Goal: Contribute content: Contribute content

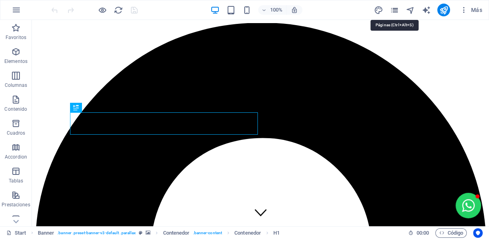
click at [393, 6] on icon "pages" at bounding box center [394, 10] width 9 height 9
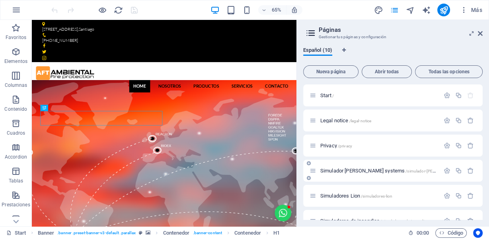
click at [358, 174] on div "Simulador [PERSON_NAME] systems /simulador-[PERSON_NAME]-systems" at bounding box center [375, 170] width 130 height 9
click at [358, 169] on span "Simulador [PERSON_NAME] systems /simulador-[PERSON_NAME]-systems" at bounding box center [398, 171] width 155 height 6
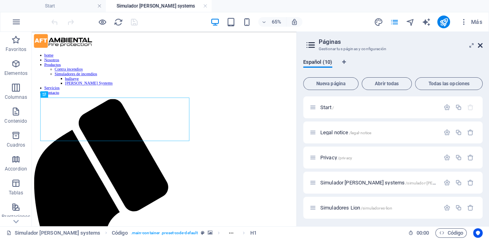
drag, startPoint x: 481, startPoint y: 43, endPoint x: 449, endPoint y: 12, distance: 44.5
click at [481, 44] on icon at bounding box center [480, 45] width 5 height 6
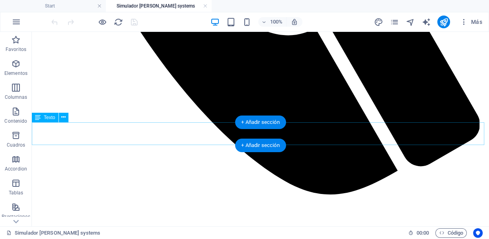
scroll to position [637, 0]
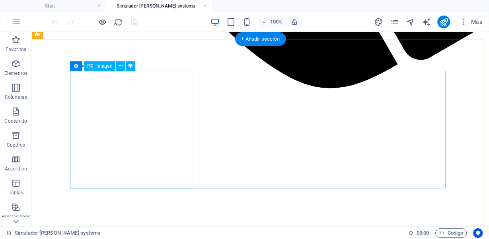
select select "px"
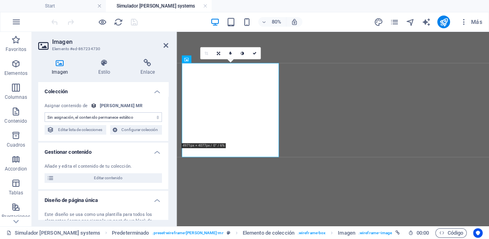
scroll to position [647, 0]
select select "image"
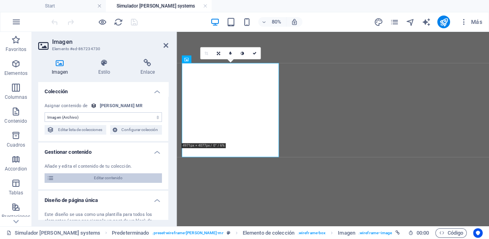
click at [88, 176] on span "Editar contenido" at bounding box center [108, 178] width 103 height 10
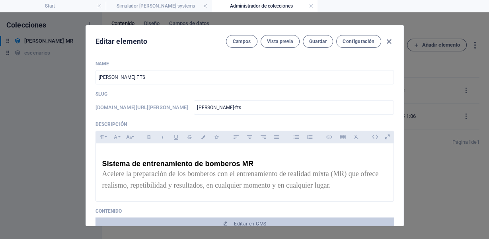
scroll to position [106, 0]
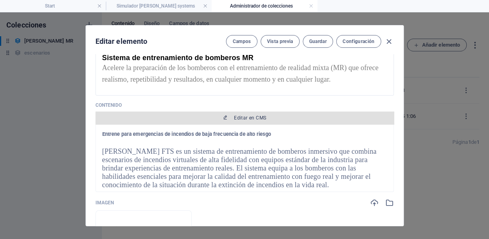
click at [241, 119] on span "Editar en CMS" at bounding box center [250, 118] width 32 height 6
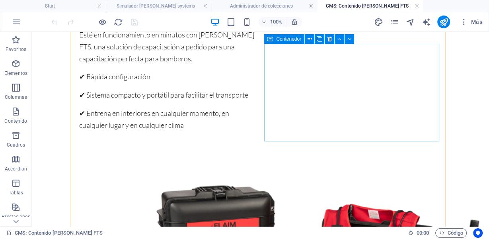
scroll to position [743, 0]
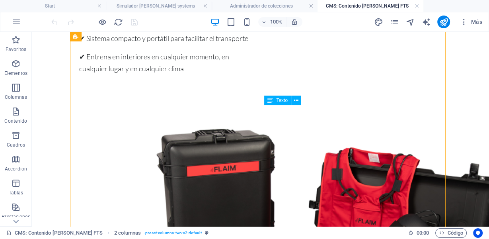
drag, startPoint x: 409, startPoint y: 134, endPoint x: 361, endPoint y: 139, distance: 48.4
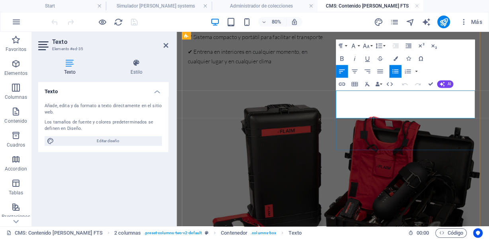
scroll to position [771, 0]
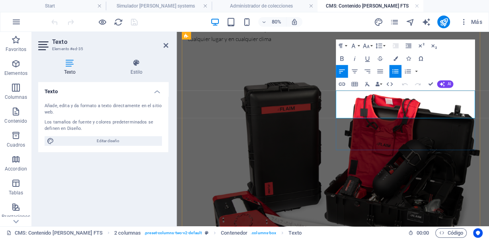
drag, startPoint x: 519, startPoint y: 135, endPoint x: 382, endPoint y: 143, distance: 136.4
click at [393, 58] on icon "button" at bounding box center [395, 59] width 4 height 4
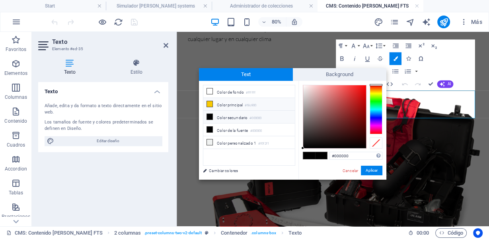
click at [212, 103] on icon at bounding box center [210, 104] width 6 height 6
type input "#f8c900"
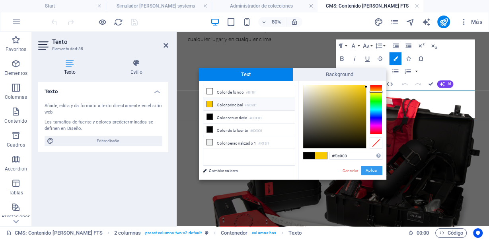
click at [374, 169] on button "Aplicar" at bounding box center [372, 171] width 22 height 10
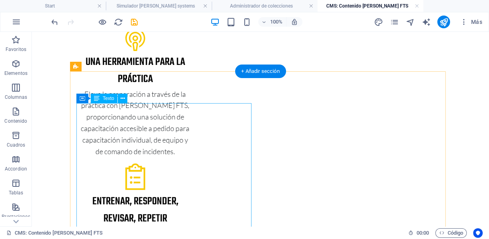
scroll to position [425, 0]
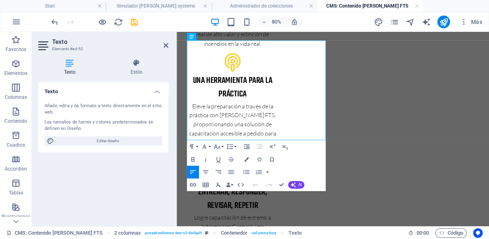
scroll to position [394, 0]
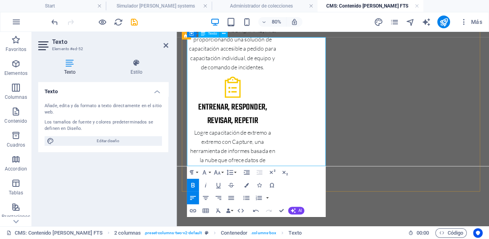
drag, startPoint x: 243, startPoint y: 188, endPoint x: 262, endPoint y: 188, distance: 18.7
drag, startPoint x: 205, startPoint y: 183, endPoint x: 376, endPoint y: 185, distance: 171.3
click at [213, 143] on icon "button" at bounding box center [216, 143] width 8 height 8
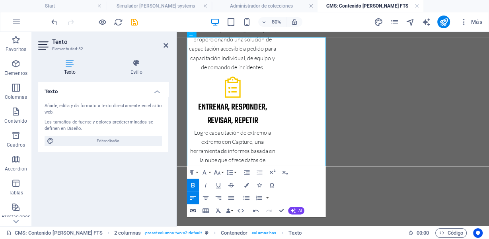
click at [192, 210] on icon "button" at bounding box center [193, 211] width 8 height 8
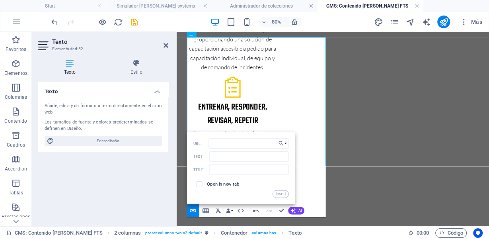
type input "[URL][DOMAIN_NAME]"
click at [283, 194] on button "Insert" at bounding box center [281, 194] width 16 height 8
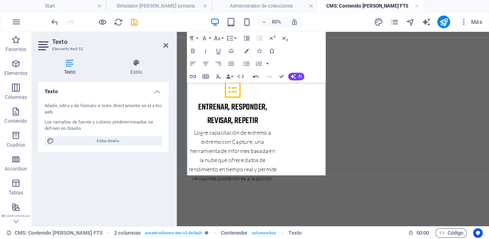
click at [256, 77] on icon "button" at bounding box center [257, 76] width 8 height 8
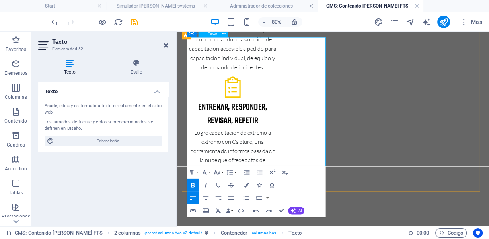
drag, startPoint x: 253, startPoint y: 187, endPoint x: 190, endPoint y: 184, distance: 62.6
type input "Descargar Flaim FTS"
click at [192, 210] on icon "button" at bounding box center [193, 211] width 8 height 8
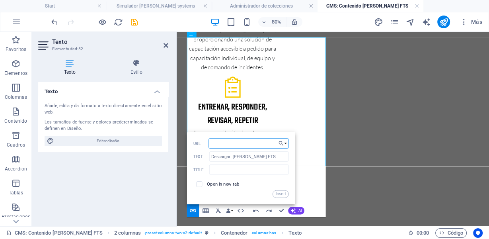
click at [236, 144] on input "URL" at bounding box center [249, 143] width 80 height 10
paste input "[URL][DOMAIN_NAME]"
type input "[URL][DOMAIN_NAME]"
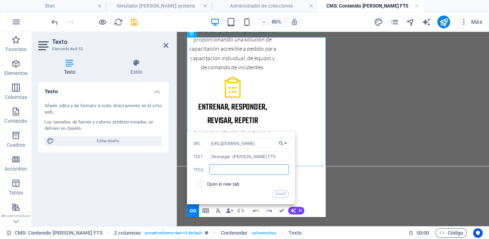
click at [217, 169] on input "text" at bounding box center [249, 169] width 80 height 10
click at [309, 183] on div "Paragraph Format Normal Heading 1 Heading 2 Heading 3 Heading 4 Heading 5 Headi…" at bounding box center [256, 191] width 139 height 51
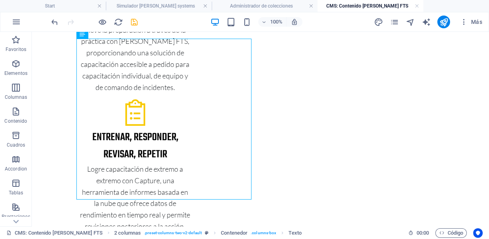
click at [132, 21] on icon "save" at bounding box center [134, 22] width 9 height 9
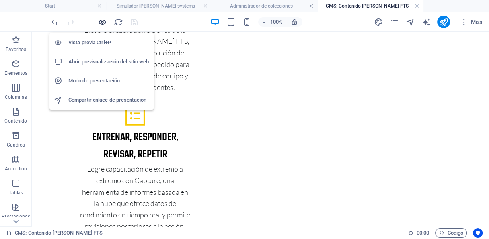
click at [102, 24] on icon "button" at bounding box center [102, 22] width 9 height 9
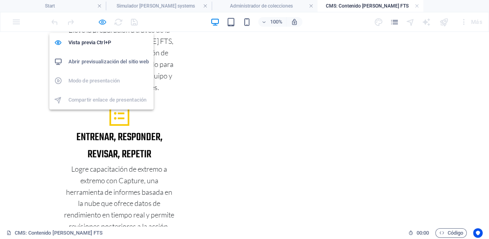
click at [104, 24] on icon "button" at bounding box center [102, 22] width 9 height 9
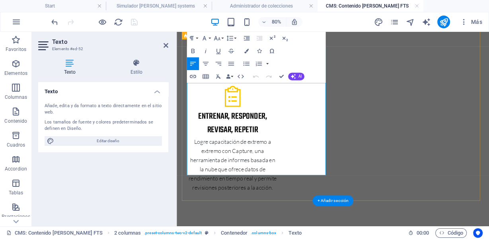
drag, startPoint x: 255, startPoint y: 197, endPoint x: 190, endPoint y: 198, distance: 65.3
click at [193, 78] on icon "button" at bounding box center [193, 76] width 8 height 8
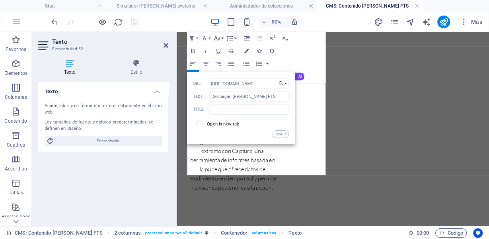
scroll to position [0, 18]
type input "[URL][DOMAIN_NAME]"
click at [253, 98] on input "Descargar Flaim FTS" at bounding box center [249, 97] width 80 height 10
click at [225, 112] on input "text" at bounding box center [249, 109] width 80 height 10
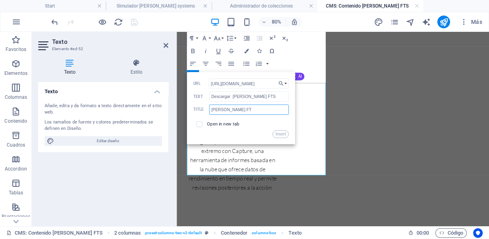
type input "[PERSON_NAME] FTS"
click at [280, 132] on button "Insert" at bounding box center [281, 134] width 16 height 8
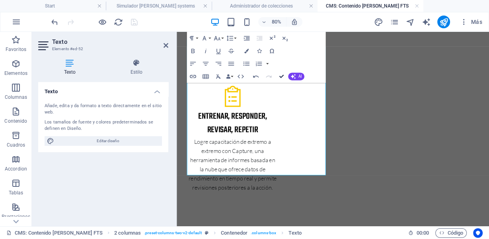
drag, startPoint x: 281, startPoint y: 76, endPoint x: 246, endPoint y: 45, distance: 46.8
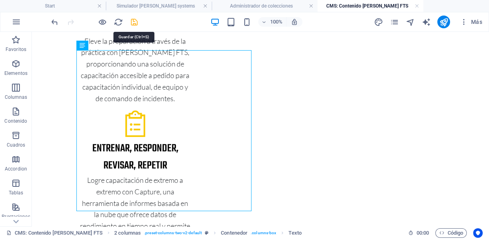
click at [135, 23] on icon "save" at bounding box center [134, 22] width 9 height 9
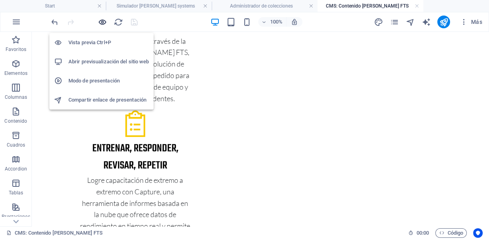
click at [100, 24] on icon "button" at bounding box center [102, 22] width 9 height 9
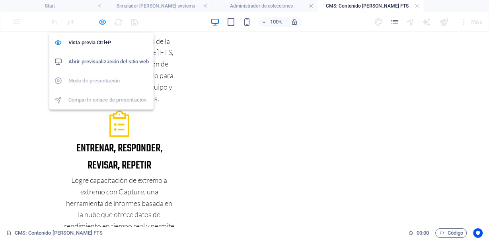
click at [105, 22] on icon "button" at bounding box center [102, 22] width 9 height 9
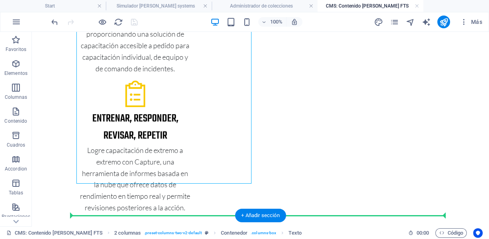
drag, startPoint x: 150, startPoint y: 199, endPoint x: 100, endPoint y: 201, distance: 49.8
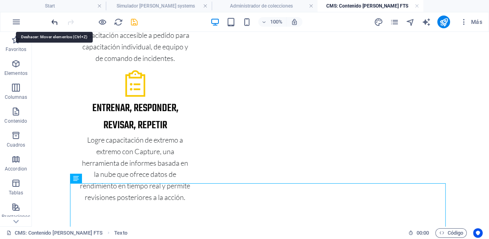
click at [57, 24] on icon "undo" at bounding box center [54, 22] width 9 height 9
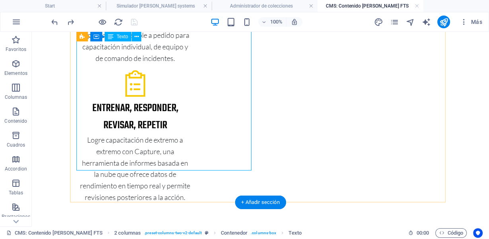
drag, startPoint x: 148, startPoint y: 157, endPoint x: 90, endPoint y: 149, distance: 58.4
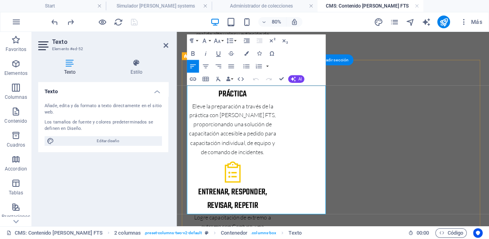
scroll to position [395, 0]
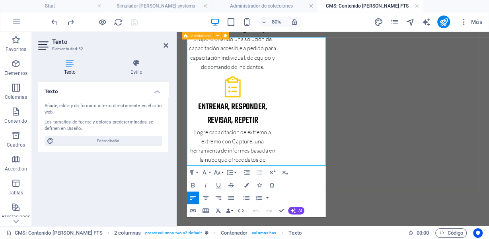
drag, startPoint x: 259, startPoint y: 188, endPoint x: 186, endPoint y: 184, distance: 73.0
click at [193, 209] on icon "button" at bounding box center [193, 211] width 8 height 8
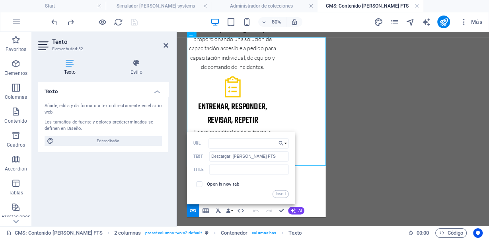
click at [309, 184] on div "Paragraph Format Normal Heading 1 Heading 2 Heading 3 Heading 4 Heading 5 Headi…" at bounding box center [256, 191] width 139 height 51
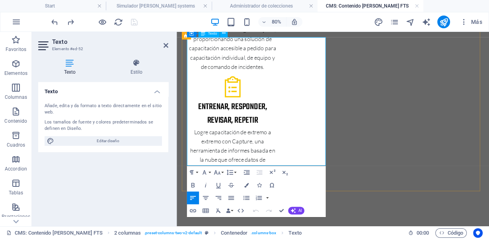
click at [216, 143] on icon "button" at bounding box center [217, 142] width 6 height 6
drag, startPoint x: 258, startPoint y: 185, endPoint x: 224, endPoint y: 184, distance: 34.3
click at [241, 143] on icon "button" at bounding box center [242, 143] width 6 height 6
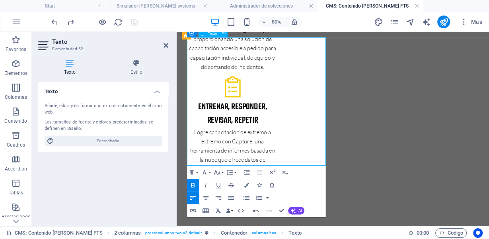
drag, startPoint x: 265, startPoint y: 186, endPoint x: 226, endPoint y: 188, distance: 39.5
type input "[PERSON_NAME] FTS"
click at [194, 211] on icon "button" at bounding box center [193, 210] width 6 height 3
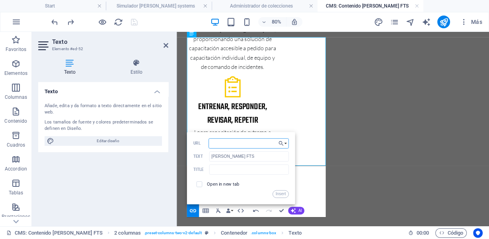
paste input "[URL][DOMAIN_NAME]"
type input "[URL][DOMAIN_NAME]"
click at [281, 194] on button "Insert" at bounding box center [281, 194] width 16 height 8
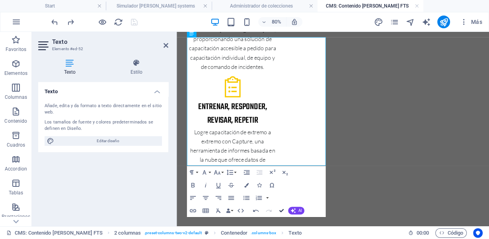
scroll to position [383, 0]
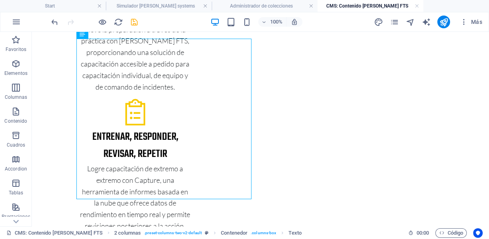
click at [135, 21] on icon "save" at bounding box center [134, 22] width 9 height 9
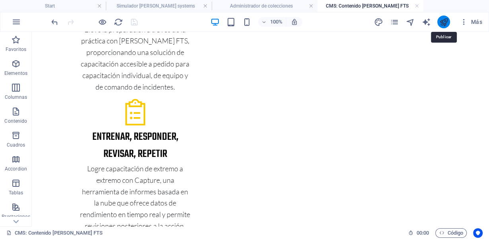
click at [443, 21] on icon "publish" at bounding box center [444, 22] width 9 height 9
click at [417, 8] on link at bounding box center [417, 6] width 5 height 8
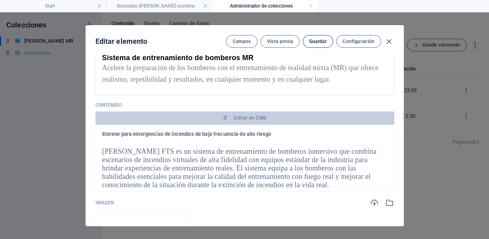
click at [316, 46] on button "Guardar" at bounding box center [318, 41] width 30 height 13
click at [315, 42] on span "Guardar" at bounding box center [318, 41] width 18 height 6
click at [388, 41] on icon "button" at bounding box center [389, 41] width 9 height 9
type input "[PERSON_NAME]-fts"
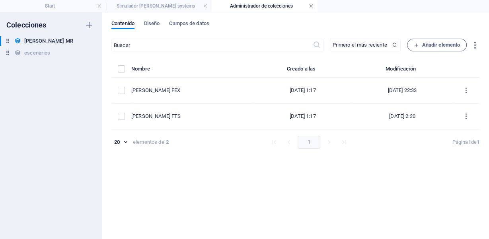
click at [311, 6] on link at bounding box center [311, 6] width 5 height 8
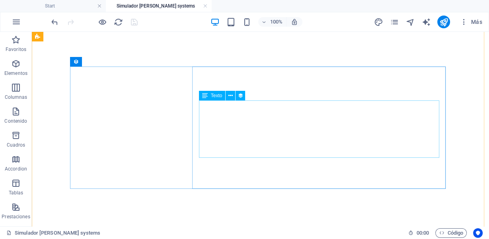
scroll to position [859, 0]
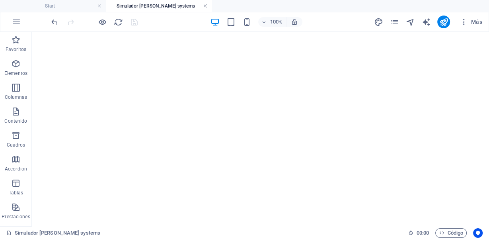
click at [206, 7] on link at bounding box center [205, 6] width 5 height 8
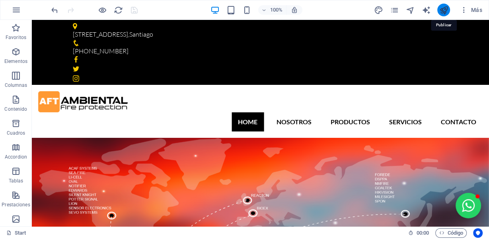
click at [444, 10] on icon "publish" at bounding box center [444, 10] width 9 height 9
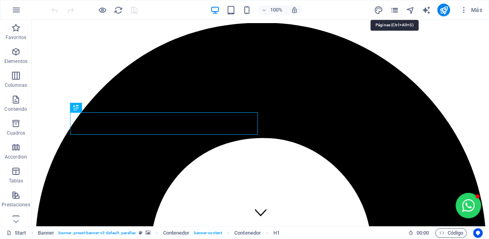
click at [394, 10] on icon "pages" at bounding box center [394, 10] width 9 height 9
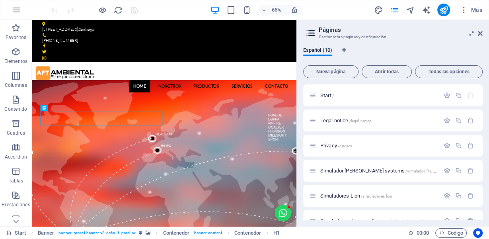
scroll to position [106, 0]
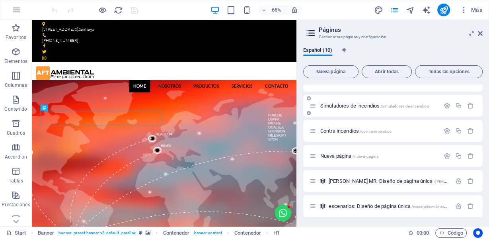
click at [372, 106] on span "Simuladores de incendios /simuladores-de-incendios" at bounding box center [375, 106] width 109 height 6
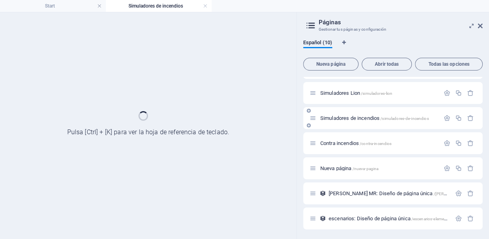
scroll to position [95, 0]
click at [481, 25] on icon at bounding box center [480, 26] width 5 height 6
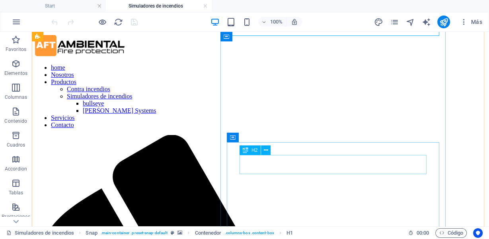
scroll to position [106, 0]
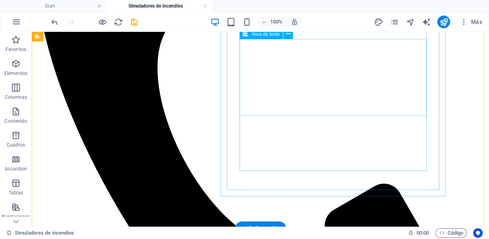
scroll to position [425, 0]
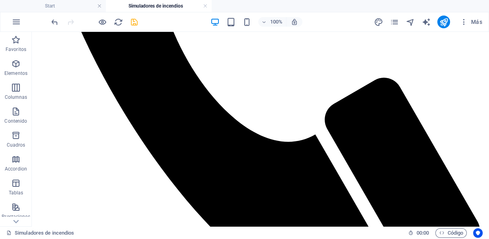
click at [130, 25] on icon "save" at bounding box center [134, 22] width 9 height 9
click at [207, 8] on link at bounding box center [205, 6] width 5 height 8
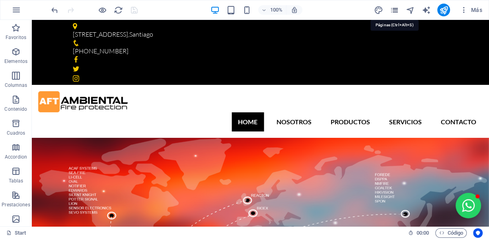
click at [397, 9] on icon "pages" at bounding box center [394, 10] width 9 height 9
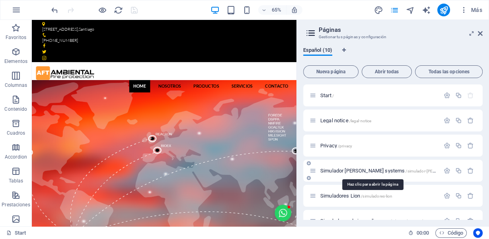
click at [358, 170] on span "Simulador [PERSON_NAME] systems /simulador-[PERSON_NAME]-systems" at bounding box center [398, 171] width 155 height 6
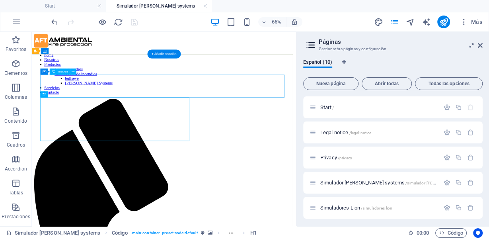
scroll to position [0, 0]
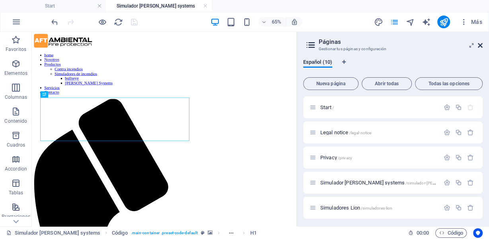
drag, startPoint x: 481, startPoint y: 46, endPoint x: 449, endPoint y: 14, distance: 45.1
click at [481, 46] on icon at bounding box center [480, 45] width 5 height 6
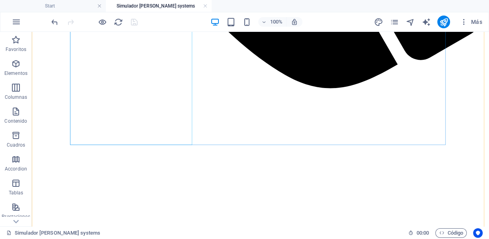
scroll to position [743, 0]
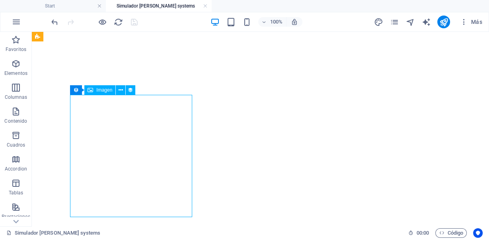
select select "px"
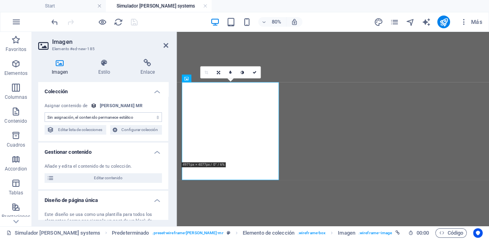
scroll to position [754, 0]
select select "image"
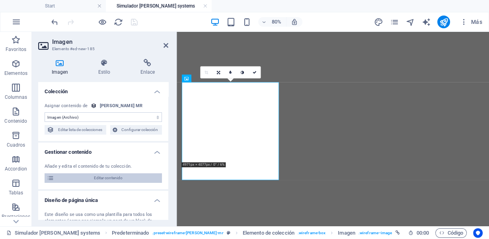
click at [116, 178] on span "Editar contenido" at bounding box center [108, 178] width 103 height 10
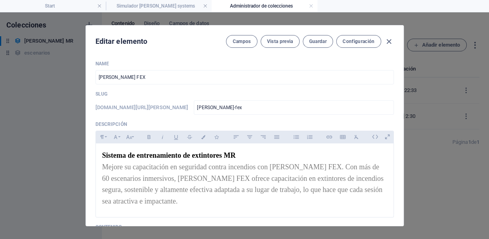
scroll to position [106, 0]
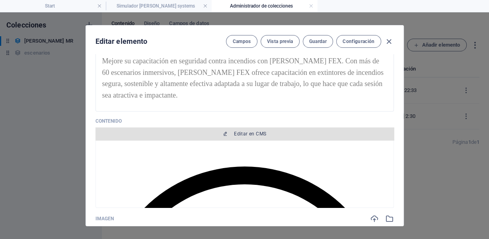
click at [251, 131] on span "Editar en CMS" at bounding box center [250, 134] width 32 height 6
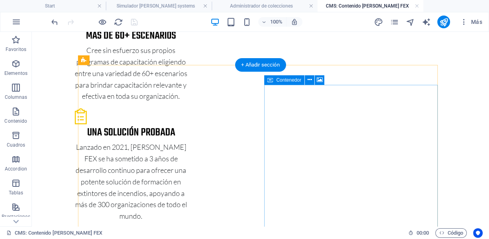
scroll to position [319, 0]
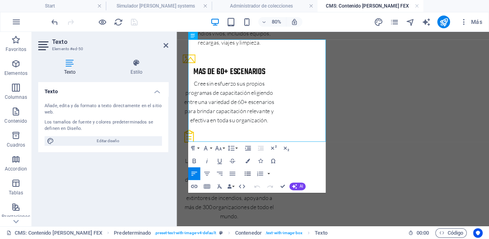
scroll to position [273, 0]
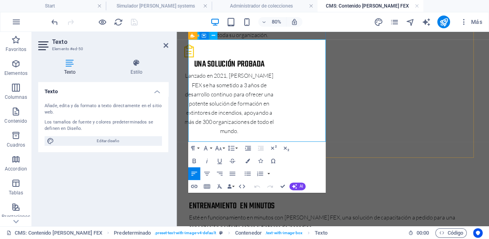
drag, startPoint x: 214, startPoint y: 125, endPoint x: 47, endPoint y: 116, distance: 167.1
click at [214, 125] on icon "button" at bounding box center [217, 125] width 8 height 8
drag, startPoint x: 276, startPoint y: 160, endPoint x: 188, endPoint y: 161, distance: 88.4
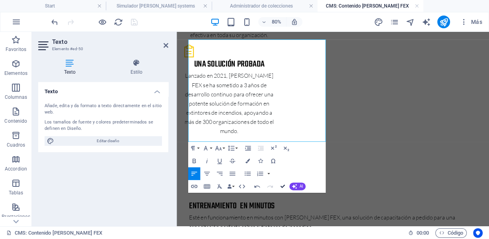
drag, startPoint x: 284, startPoint y: 183, endPoint x: 253, endPoint y: 151, distance: 44.8
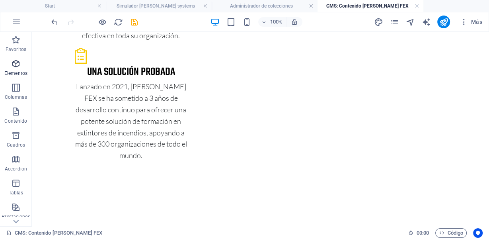
drag, startPoint x: 18, startPoint y: 63, endPoint x: 18, endPoint y: 59, distance: 4.0
click at [17, 64] on icon "button" at bounding box center [16, 64] width 10 height 10
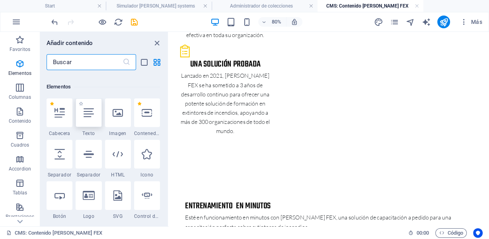
scroll to position [230, 0]
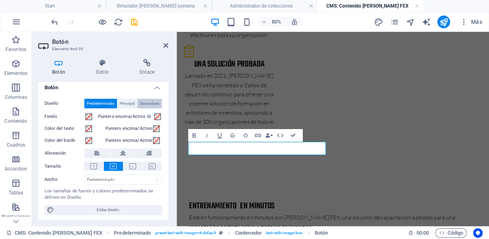
scroll to position [5, 0]
click at [103, 66] on icon at bounding box center [102, 63] width 40 height 8
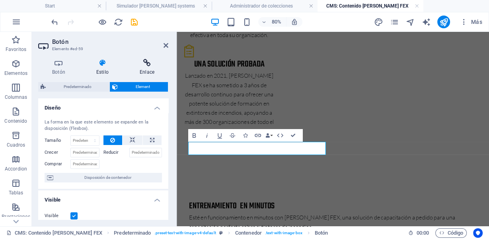
click at [147, 65] on icon at bounding box center [147, 63] width 43 height 8
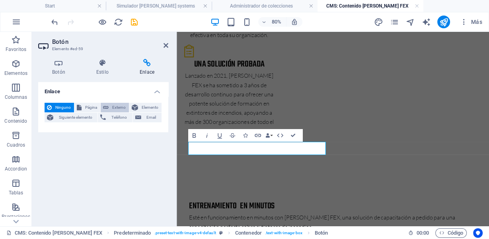
click at [110, 107] on button "Externo" at bounding box center [115, 108] width 28 height 10
select select "blank"
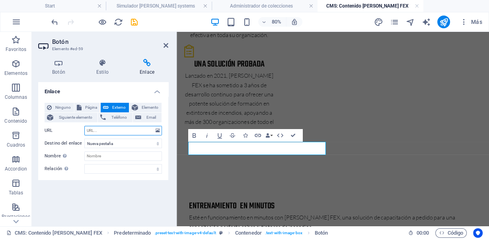
click at [95, 129] on input "URL" at bounding box center [123, 131] width 78 height 10
paste input "[URL][DOMAIN_NAME]"
type input "[URL][DOMAIN_NAME]"
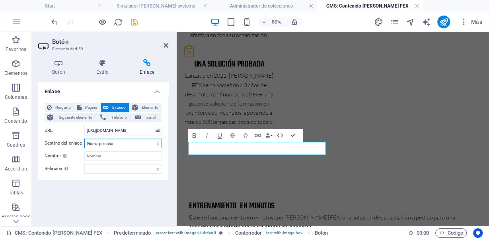
scroll to position [0, 0]
click at [124, 143] on select "Nueva pestaña Misma pestaña Superposición" at bounding box center [123, 144] width 78 height 10
select select
click at [84, 139] on select "Nueva pestaña Misma pestaña Superposición" at bounding box center [123, 144] width 78 height 10
click at [105, 155] on input "Nombre Una descripción adicional del enlace no debería ser igual al texto del e…" at bounding box center [123, 156] width 78 height 10
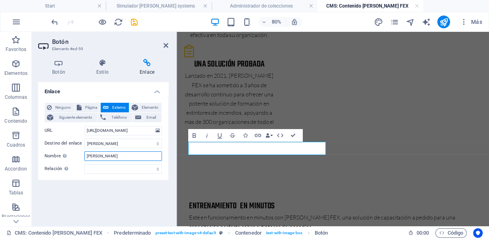
type input "[PERSON_NAME] FEX"
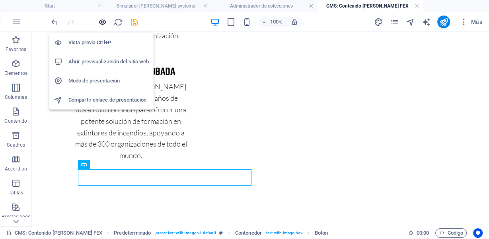
click at [102, 22] on icon "button" at bounding box center [102, 22] width 9 height 9
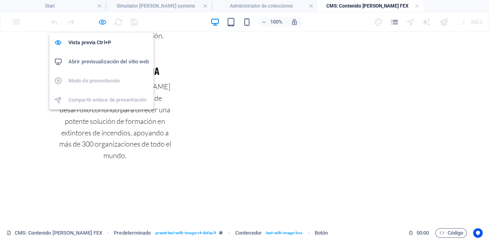
click at [104, 20] on icon "button" at bounding box center [102, 22] width 9 height 9
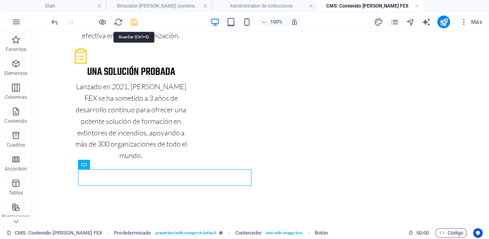
click at [133, 20] on icon "save" at bounding box center [134, 22] width 9 height 9
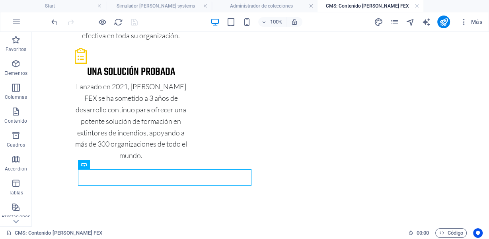
click at [420, 6] on h4 "CMS: Contenido [PERSON_NAME] FEX" at bounding box center [371, 6] width 106 height 9
click at [418, 6] on link at bounding box center [417, 6] width 5 height 8
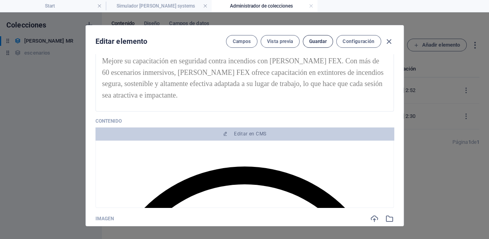
click at [311, 43] on span "Guardar" at bounding box center [318, 41] width 18 height 6
click at [388, 37] on icon "button" at bounding box center [389, 41] width 9 height 9
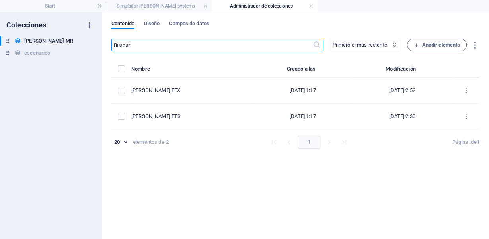
type input "[PERSON_NAME]-fex"
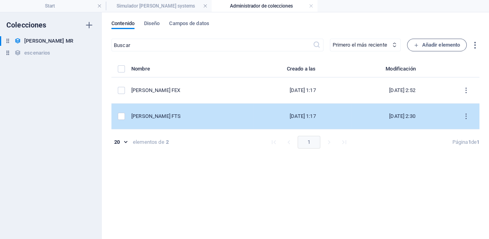
click at [167, 118] on div "[PERSON_NAME] FTS" at bounding box center [189, 116] width 116 height 7
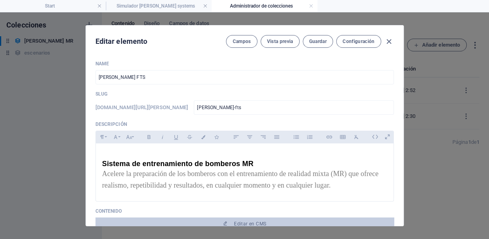
scroll to position [106, 0]
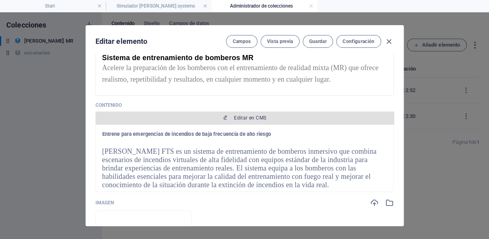
click at [229, 117] on span "Editar en CMS" at bounding box center [245, 118] width 292 height 6
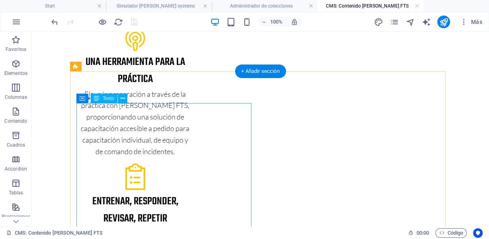
scroll to position [425, 0]
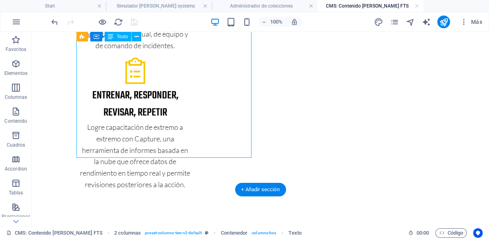
drag, startPoint x: 152, startPoint y: 142, endPoint x: 80, endPoint y: 137, distance: 71.8
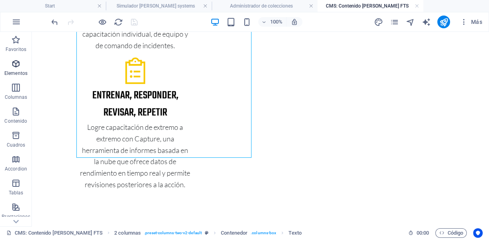
click at [12, 64] on icon "button" at bounding box center [16, 64] width 10 height 10
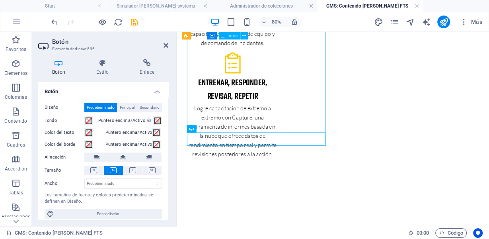
scroll to position [436, 0]
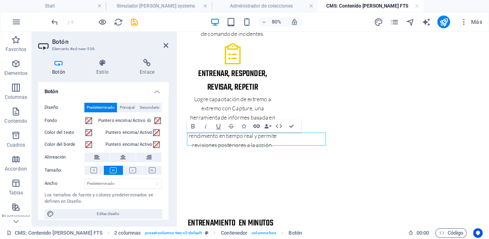
click at [258, 124] on icon "button" at bounding box center [257, 126] width 8 height 8
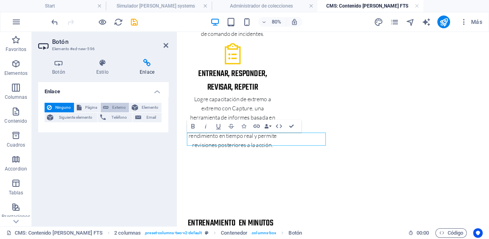
click at [108, 107] on icon at bounding box center [106, 108] width 6 height 10
select select "blank"
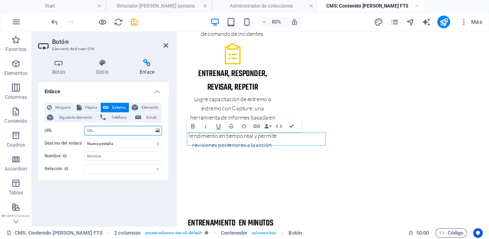
paste input "[URL][DOMAIN_NAME]"
type input "[URL][DOMAIN_NAME]"
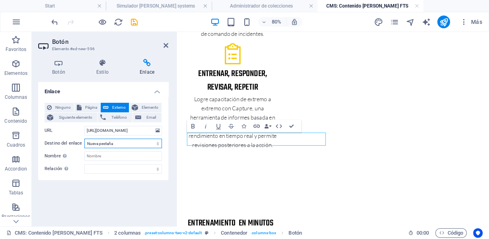
click at [125, 141] on select "Nueva pestaña Misma pestaña Superposición" at bounding box center [123, 144] width 78 height 10
select select
click at [84, 139] on select "Nueva pestaña Misma pestaña Superposición" at bounding box center [123, 144] width 78 height 10
click at [106, 157] on input "Nombre Una descripción adicional del enlace no debería ser igual al texto del e…" at bounding box center [123, 156] width 78 height 10
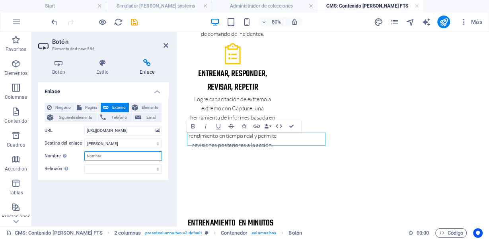
click at [106, 157] on input "Nombre Una descripción adicional del enlace no debería ser igual al texto del e…" at bounding box center [123, 156] width 78 height 10
click at [103, 153] on input "Nombre Una descripción adicional del enlace no debería ser igual al texto del e…" at bounding box center [123, 156] width 78 height 10
type input "[PERSON_NAME] FTS"
click at [168, 43] on icon at bounding box center [166, 45] width 5 height 6
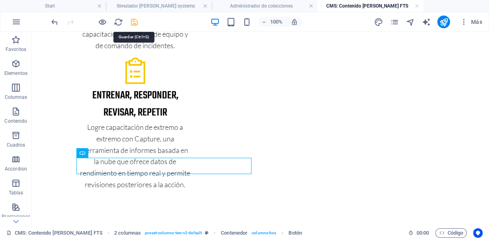
click at [136, 22] on icon "save" at bounding box center [134, 22] width 9 height 9
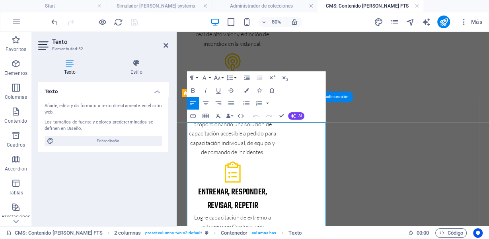
scroll to position [501, 0]
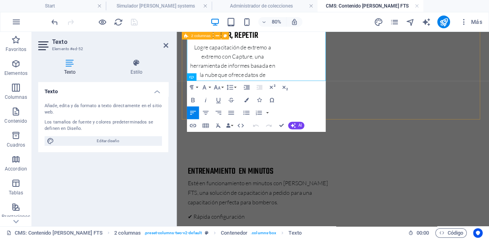
drag, startPoint x: 263, startPoint y: 78, endPoint x: 188, endPoint y: 69, distance: 76.1
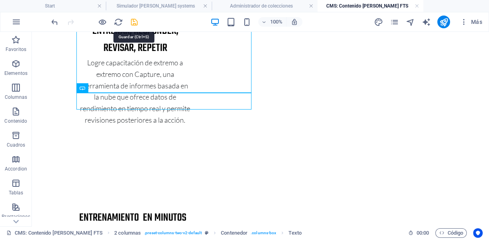
click at [135, 23] on icon "save" at bounding box center [134, 22] width 9 height 9
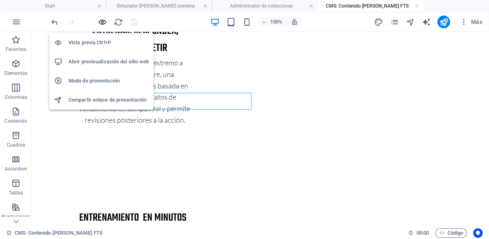
click at [103, 20] on icon "button" at bounding box center [102, 22] width 9 height 9
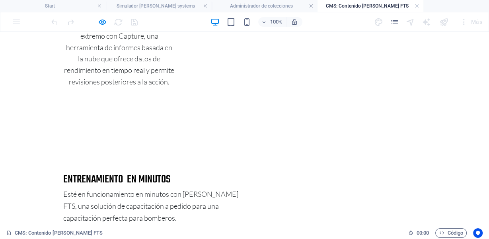
scroll to position [531, 0]
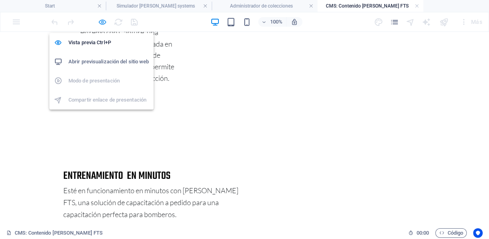
click at [100, 21] on icon "button" at bounding box center [102, 22] width 9 height 9
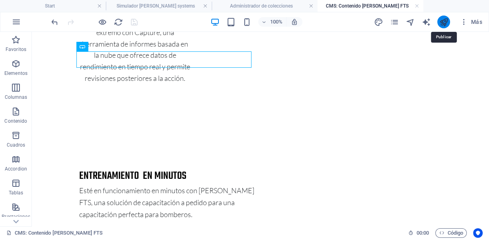
click at [445, 22] on icon "publish" at bounding box center [444, 22] width 9 height 9
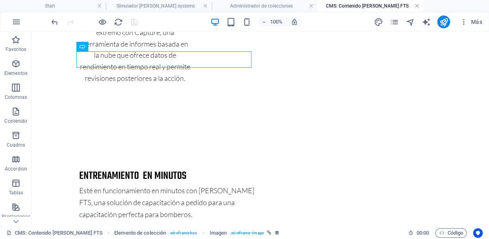
click at [417, 6] on link at bounding box center [417, 6] width 5 height 8
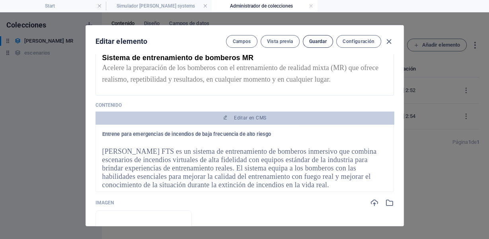
click at [310, 42] on span "Guardar" at bounding box center [318, 41] width 18 height 6
click at [324, 39] on span "Guardar" at bounding box center [318, 41] width 18 height 6
click at [388, 41] on icon "button" at bounding box center [389, 41] width 9 height 9
type input "[PERSON_NAME]-fts"
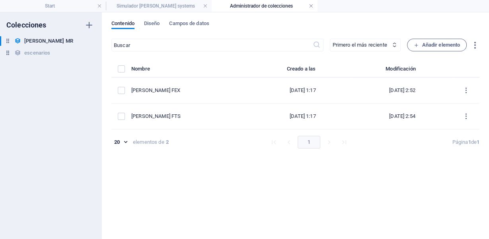
click at [309, 5] on link at bounding box center [311, 6] width 5 height 8
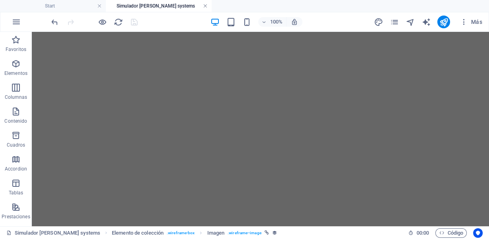
click at [205, 5] on link at bounding box center [205, 6] width 5 height 8
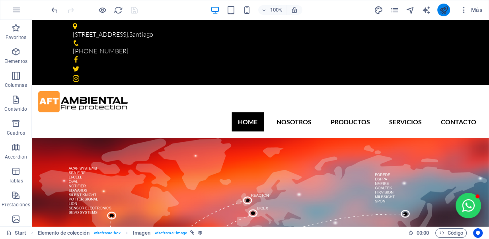
click at [439, 10] on button "publish" at bounding box center [444, 10] width 13 height 13
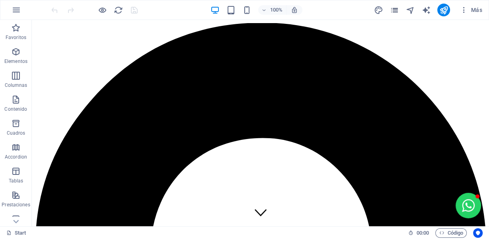
click at [397, 10] on icon "pages" at bounding box center [394, 10] width 9 height 9
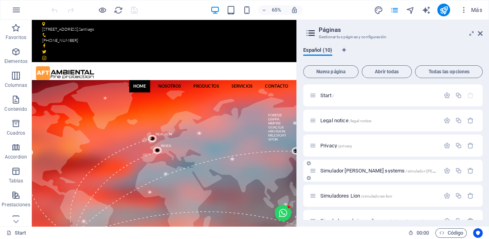
click at [364, 170] on span "Simulador [PERSON_NAME] systems /simulador-[PERSON_NAME]-systems" at bounding box center [398, 171] width 155 height 6
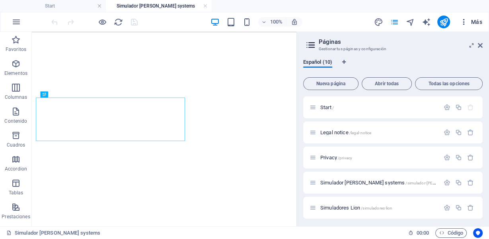
click at [483, 23] on button "Más" at bounding box center [471, 22] width 29 height 13
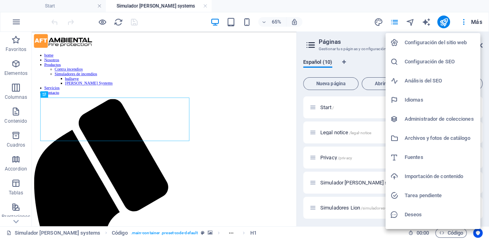
click at [328, 23] on div at bounding box center [244, 119] width 489 height 239
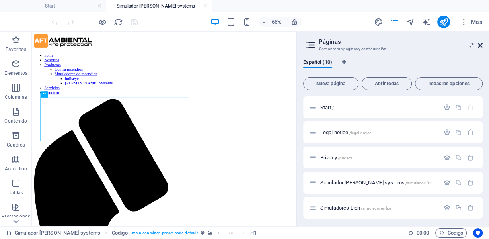
click at [481, 45] on icon at bounding box center [480, 45] width 5 height 6
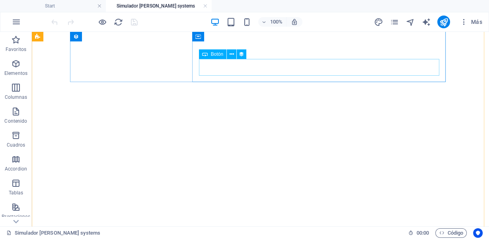
scroll to position [743, 0]
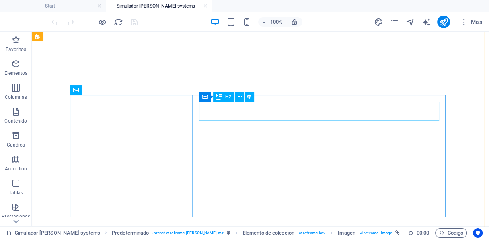
scroll to position [850, 0]
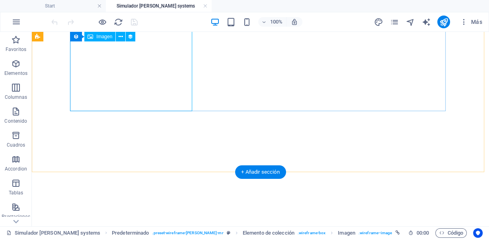
select select "px"
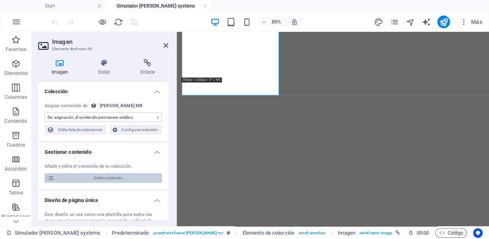
scroll to position [859, 0]
select select "image"
click at [102, 177] on span "Editar contenido" at bounding box center [108, 178] width 103 height 10
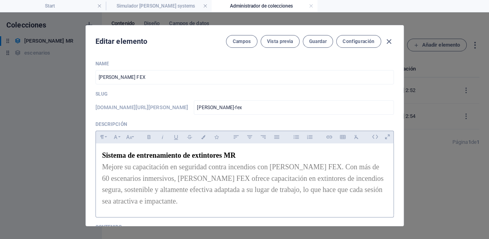
scroll to position [106, 0]
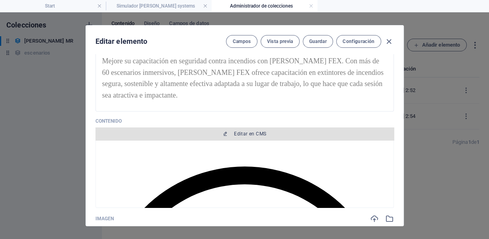
click at [254, 137] on button "Editar en CMS" at bounding box center [245, 133] width 299 height 13
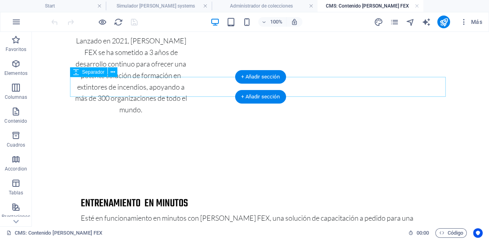
scroll to position [425, 0]
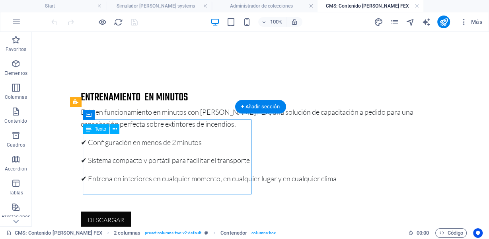
drag, startPoint x: 221, startPoint y: 189, endPoint x: 185, endPoint y: 192, distance: 36.3
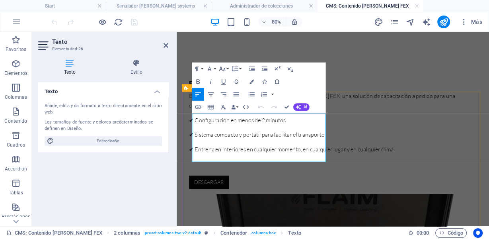
drag, startPoint x: 336, startPoint y: 192, endPoint x: 195, endPoint y: 192, distance: 141.4
click at [250, 81] on icon "button" at bounding box center [251, 81] width 4 height 4
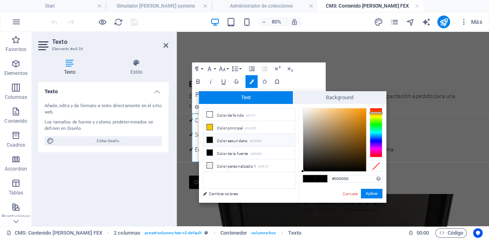
click at [379, 113] on div at bounding box center [376, 132] width 13 height 49
click at [380, 112] on div at bounding box center [376, 112] width 13 height 2
type input "#f8810c"
click at [363, 110] on div at bounding box center [334, 139] width 63 height 63
drag, startPoint x: 343, startPoint y: 178, endPoint x: 327, endPoint y: 179, distance: 16.3
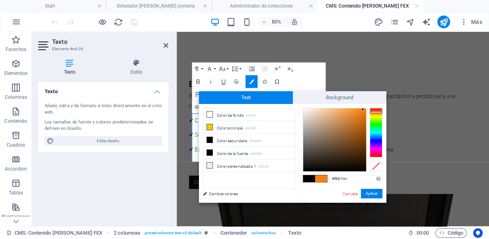
click at [327, 179] on div "#f8810c Formatos soportados #0852ed rgb(8, 82, 237) rgba(8, 82, 237, 90%) hsv(2…" at bounding box center [343, 211] width 88 height 214
click at [371, 194] on button "Aplicar" at bounding box center [372, 194] width 22 height 10
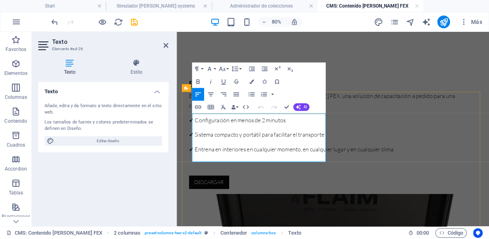
drag, startPoint x: 333, startPoint y: 188, endPoint x: 195, endPoint y: 188, distance: 138.2
click at [198, 80] on icon "button" at bounding box center [198, 82] width 8 height 8
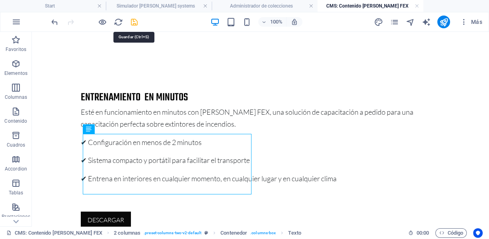
click at [134, 23] on icon "save" at bounding box center [134, 22] width 9 height 9
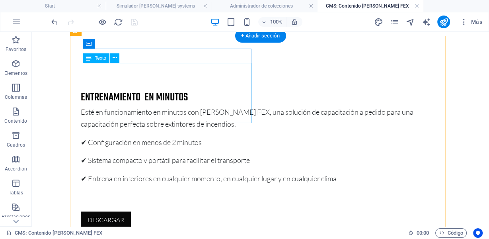
scroll to position [531, 0]
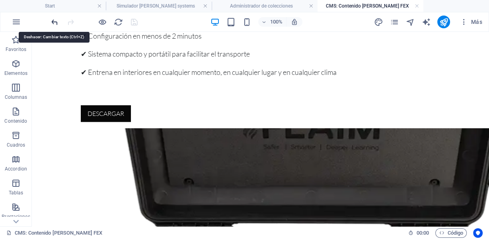
click at [52, 20] on icon "undo" at bounding box center [54, 22] width 9 height 9
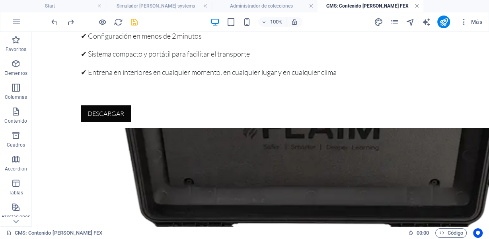
click at [415, 5] on link at bounding box center [417, 6] width 5 height 8
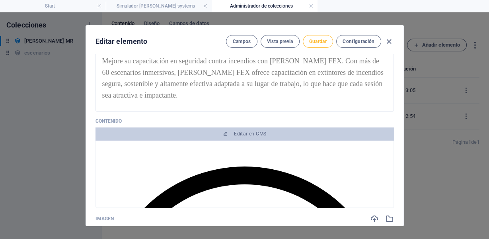
click at [326, 43] on span "Guardar" at bounding box center [318, 41] width 18 height 6
click at [390, 41] on icon "button" at bounding box center [389, 41] width 9 height 9
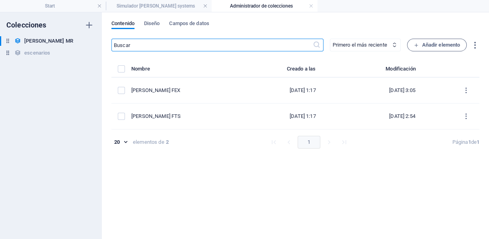
type input "[PERSON_NAME]-fex"
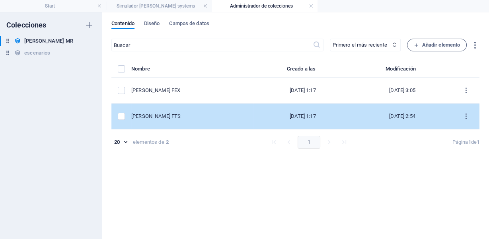
click at [169, 117] on div "[PERSON_NAME] FTS" at bounding box center [189, 116] width 116 height 7
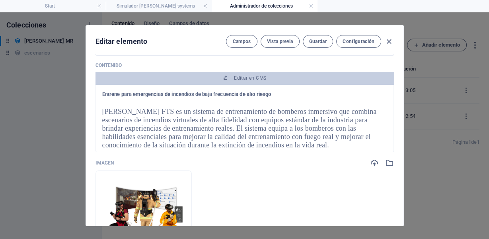
scroll to position [106, 0]
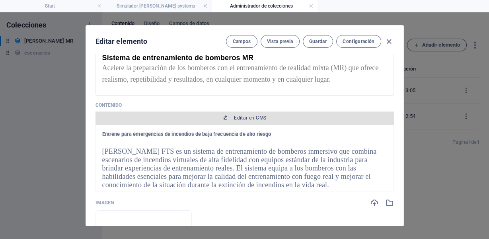
click at [256, 116] on span "Editar en CMS" at bounding box center [250, 118] width 32 height 6
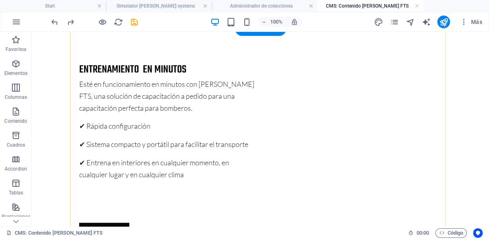
scroll to position [743, 0]
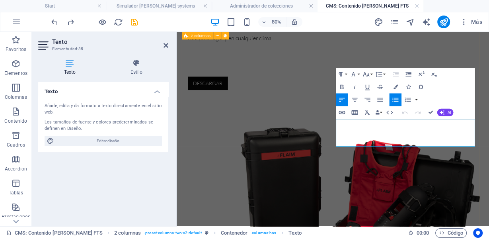
drag, startPoint x: 520, startPoint y: 170, endPoint x: 374, endPoint y: 172, distance: 146.2
click at [395, 83] on button "Colors" at bounding box center [396, 86] width 12 height 13
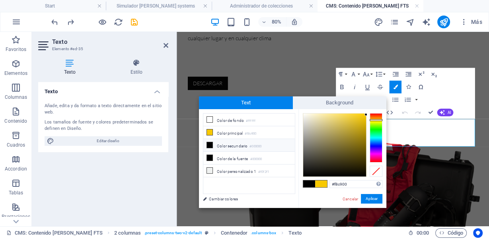
drag, startPoint x: 352, startPoint y: 184, endPoint x: 327, endPoint y: 184, distance: 25.9
click at [327, 184] on div "#f8c900 Formatos soportados #0852ed rgb(8, 82, 237) rgba(8, 82, 237, 90%) hsv(2…" at bounding box center [343, 216] width 88 height 214
type input "#f8810c"
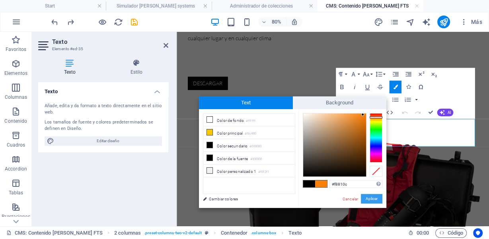
click at [370, 198] on button "Aplicar" at bounding box center [372, 199] width 22 height 10
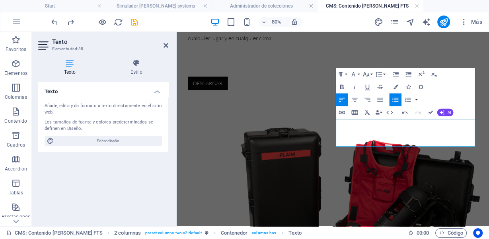
click at [343, 86] on icon "button" at bounding box center [343, 87] width 8 height 8
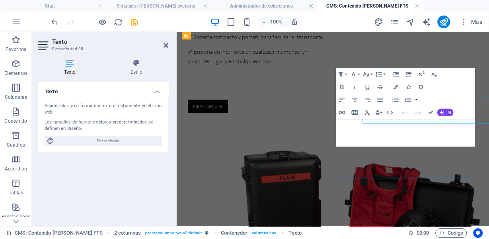
scroll to position [772, 0]
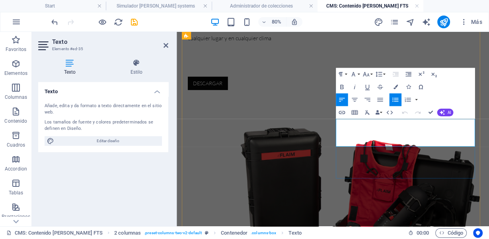
drag, startPoint x: 527, startPoint y: 170, endPoint x: 381, endPoint y: 172, distance: 146.2
click at [365, 87] on icon "button" at bounding box center [368, 87] width 8 height 8
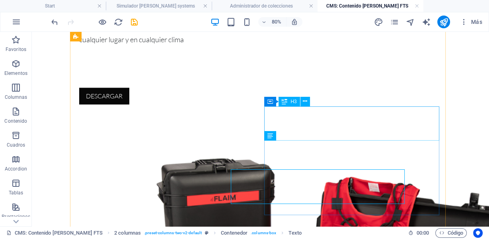
scroll to position [743, 0]
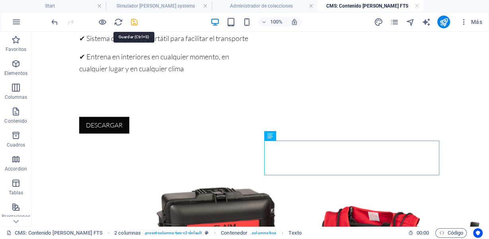
click at [134, 22] on icon "save" at bounding box center [134, 22] width 9 height 9
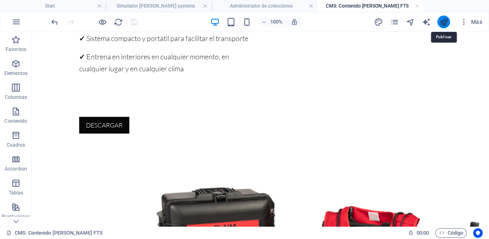
click at [442, 21] on icon "publish" at bounding box center [444, 22] width 9 height 9
click at [417, 6] on link at bounding box center [417, 6] width 5 height 8
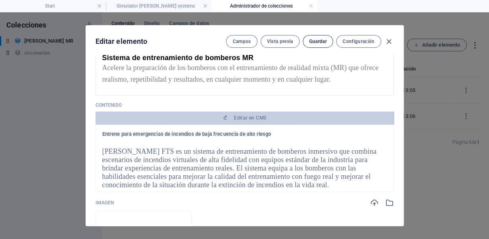
click at [319, 39] on span "Guardar" at bounding box center [318, 41] width 18 height 6
click at [311, 5] on link at bounding box center [311, 6] width 5 height 8
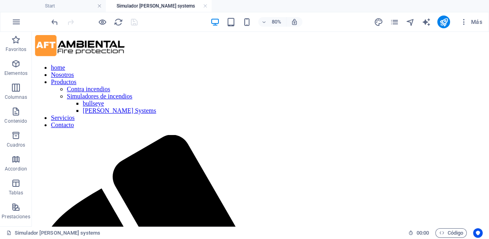
scroll to position [859, 0]
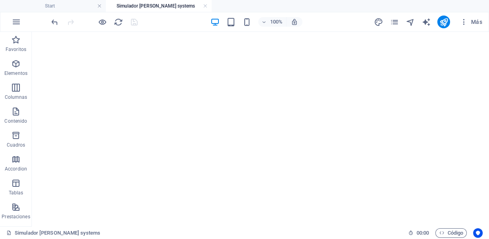
click at [202, 6] on h4 "Simulador [PERSON_NAME] systems" at bounding box center [159, 6] width 106 height 9
drag, startPoint x: 204, startPoint y: 6, endPoint x: 331, endPoint y: 1, distance: 126.7
click at [204, 6] on link at bounding box center [205, 6] width 5 height 8
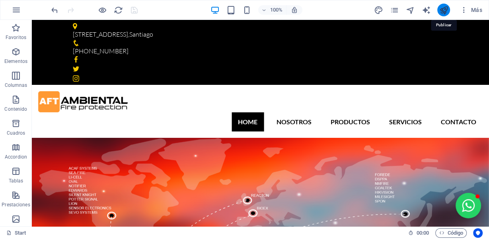
click at [444, 9] on icon "publish" at bounding box center [444, 10] width 9 height 9
